Goal: Transaction & Acquisition: Purchase product/service

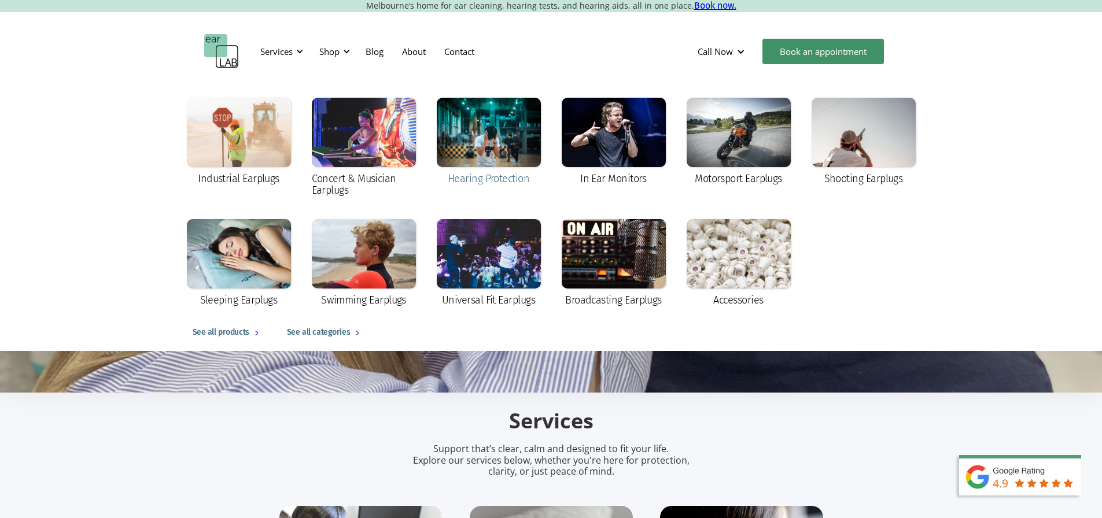
click at [497, 167] on div at bounding box center [489, 132] width 104 height 69
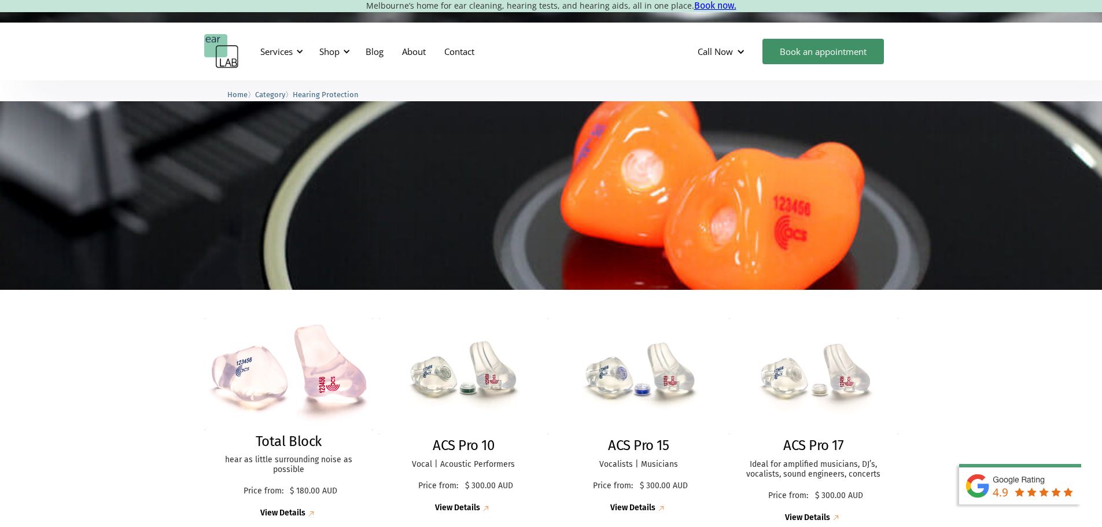
scroll to position [58, 0]
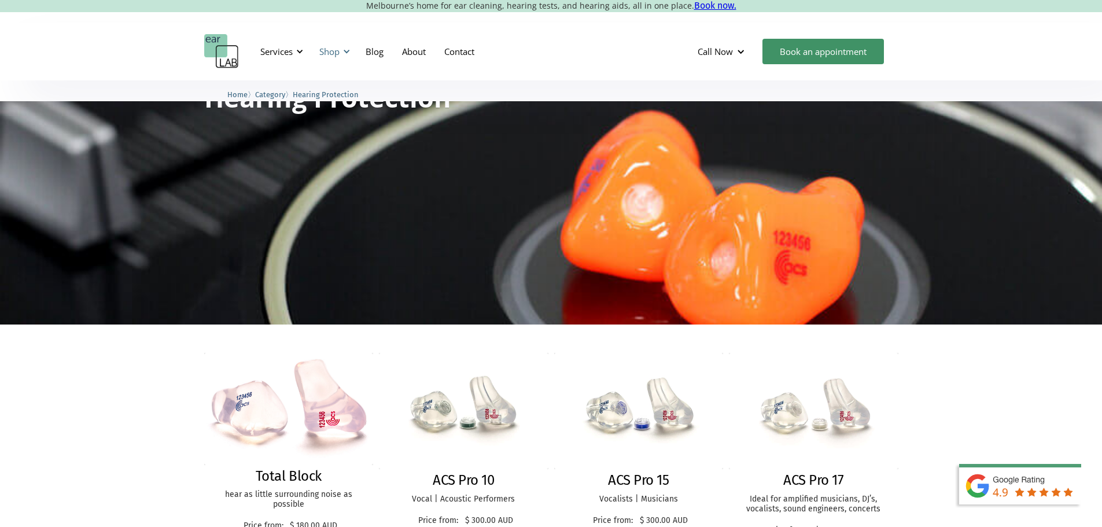
click at [330, 54] on div "Shop" at bounding box center [329, 52] width 20 height 12
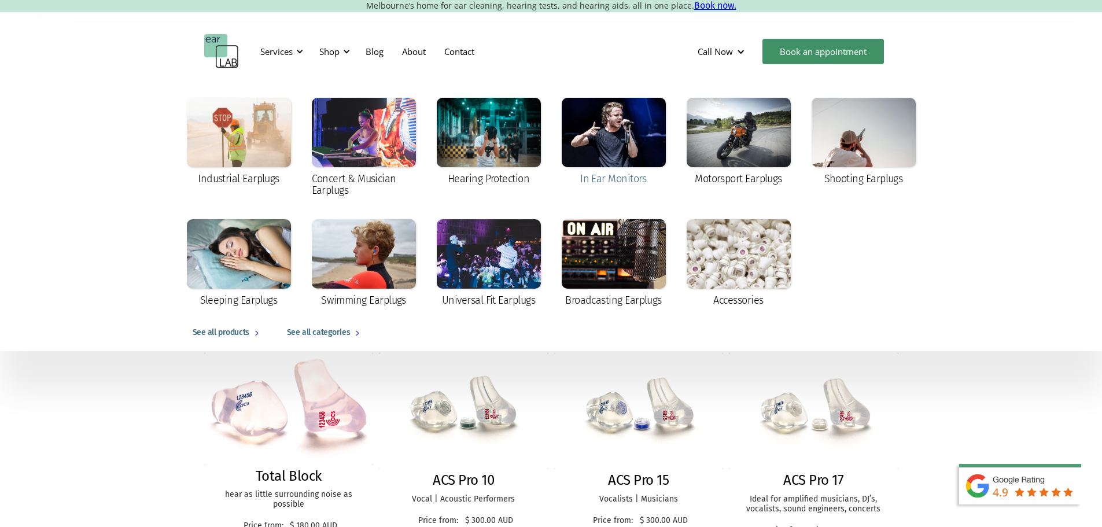
click at [598, 154] on div at bounding box center [614, 132] width 104 height 69
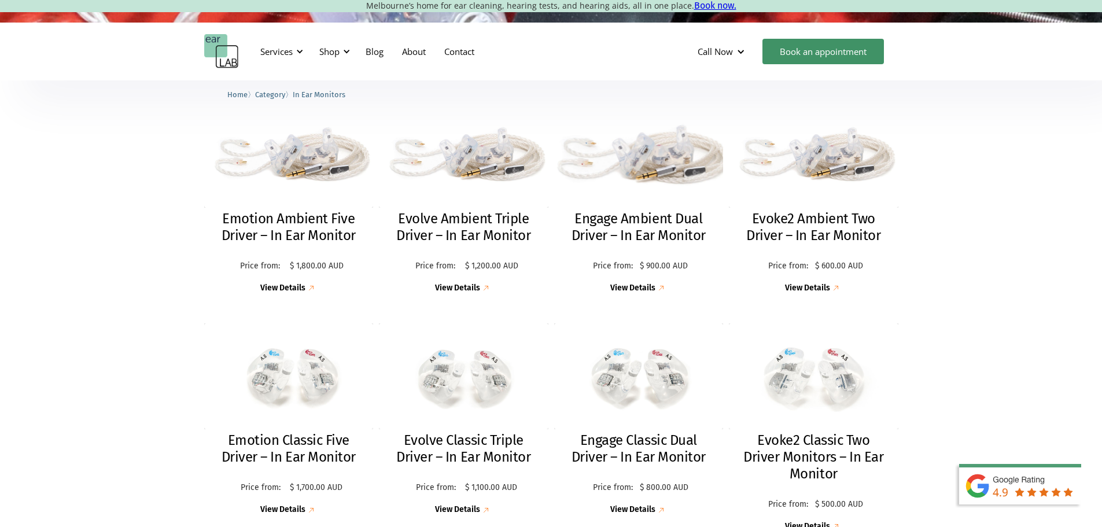
scroll to position [405, 0]
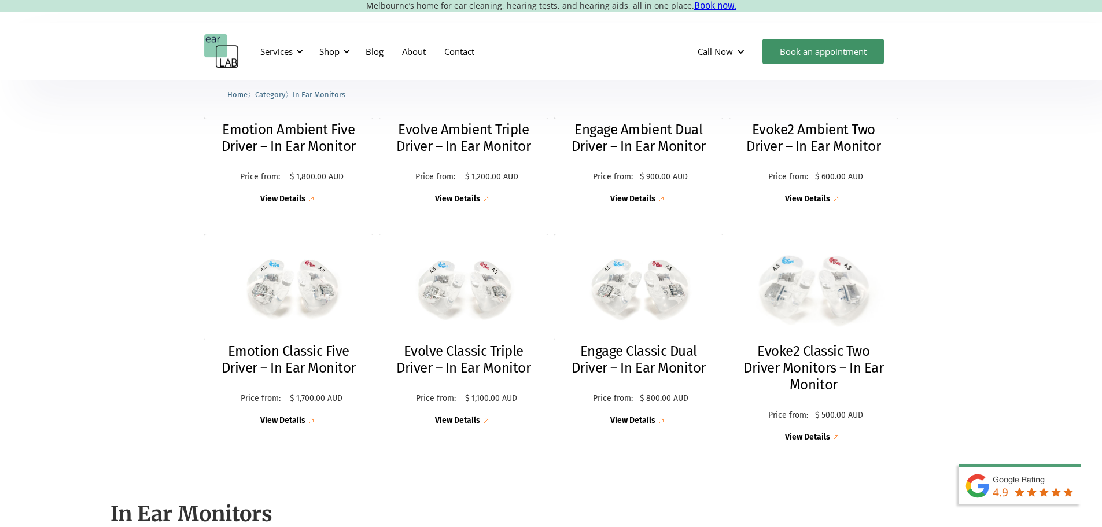
click at [826, 273] on img at bounding box center [813, 287] width 186 height 116
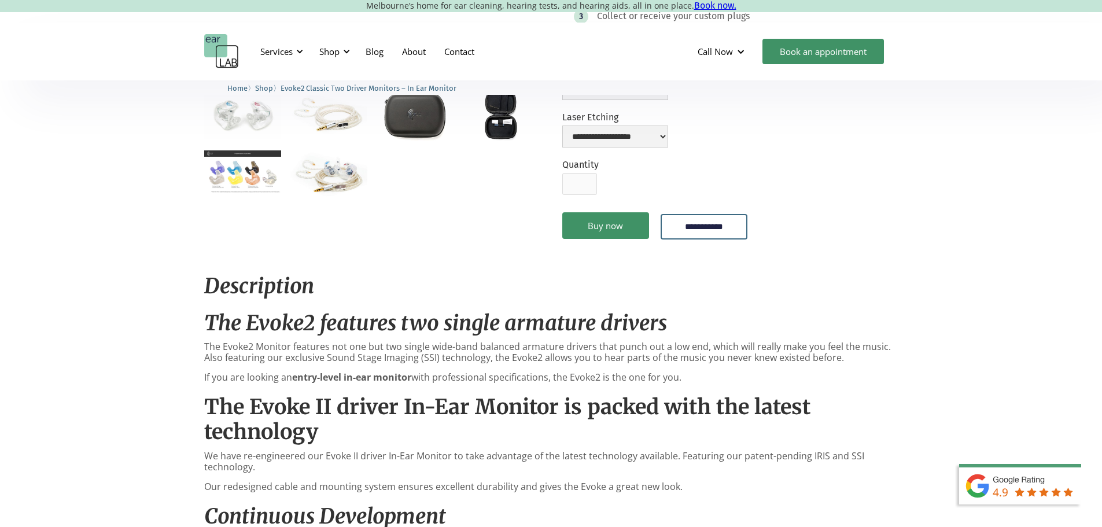
scroll to position [58, 0]
